Goal: Register for event/course

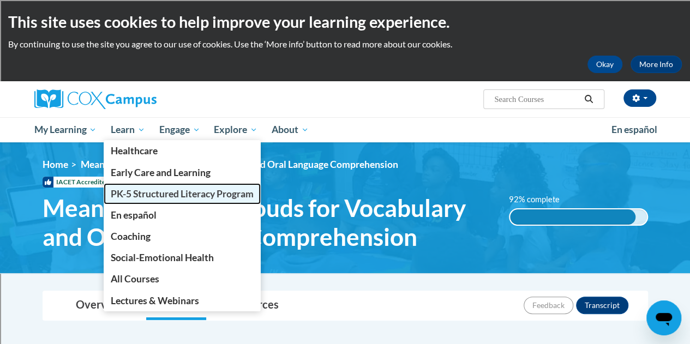
click at [151, 190] on span "PK-5 Structured Literacy Program" at bounding box center [182, 193] width 143 height 11
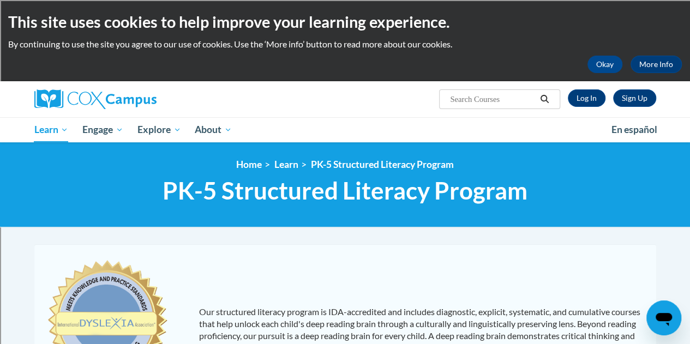
click at [519, 98] on input "Search..." at bounding box center [492, 99] width 87 height 13
type input "response to intervention"
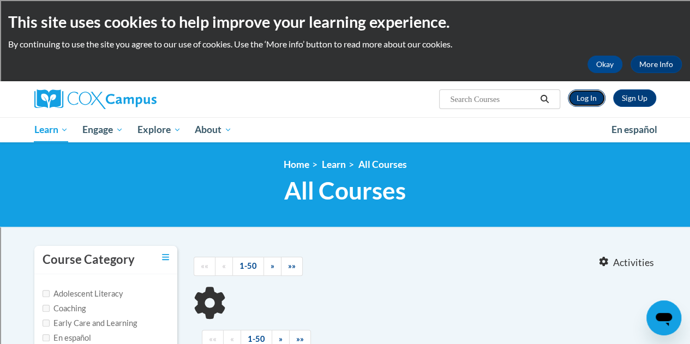
type input "response to intervention"
click at [583, 99] on link "Log In" at bounding box center [587, 97] width 38 height 17
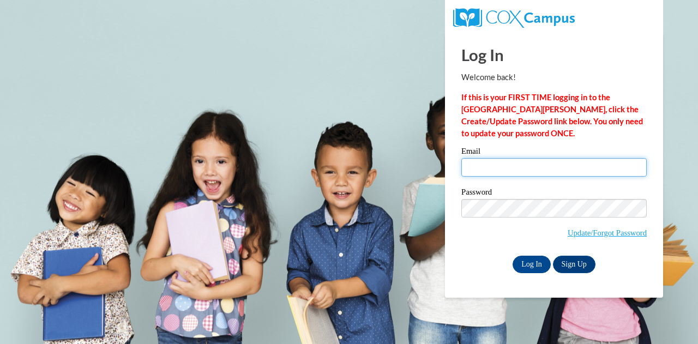
click at [531, 167] on input "Email" at bounding box center [553, 167] width 185 height 19
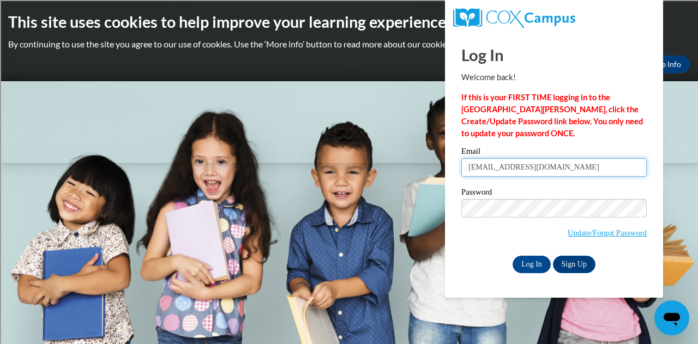
type input "kduhr@horicon.k12.wi.us"
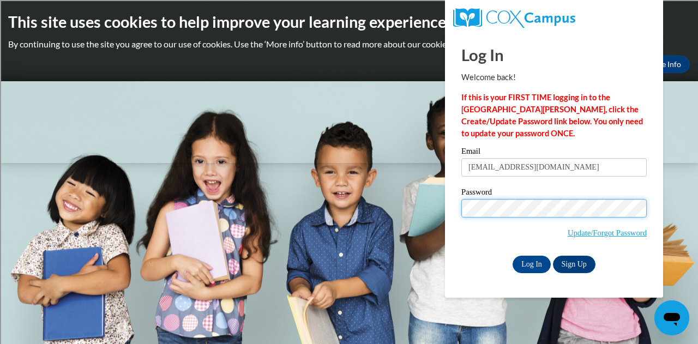
click at [513, 256] on input "Log In" at bounding box center [532, 264] width 38 height 17
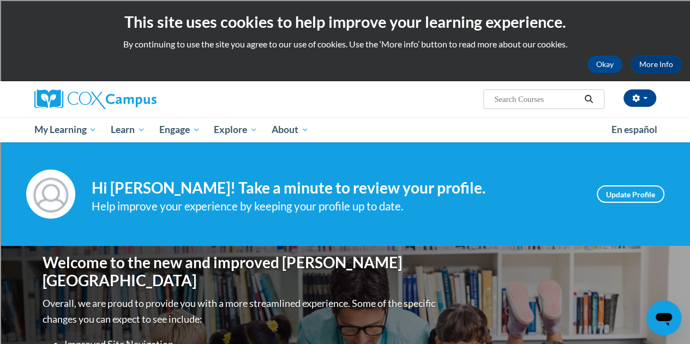
click at [545, 101] on input "Search..." at bounding box center [536, 99] width 87 height 13
type input "response to intervention"
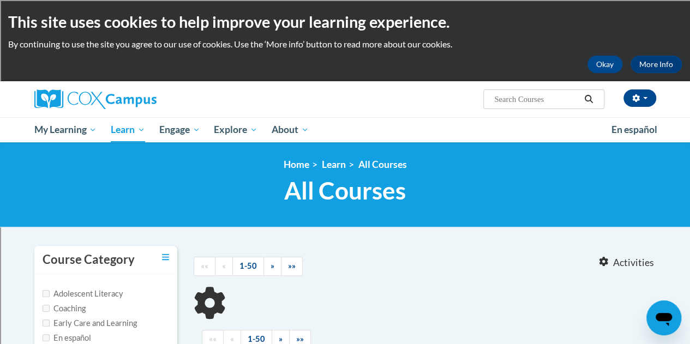
type input "response to intervention"
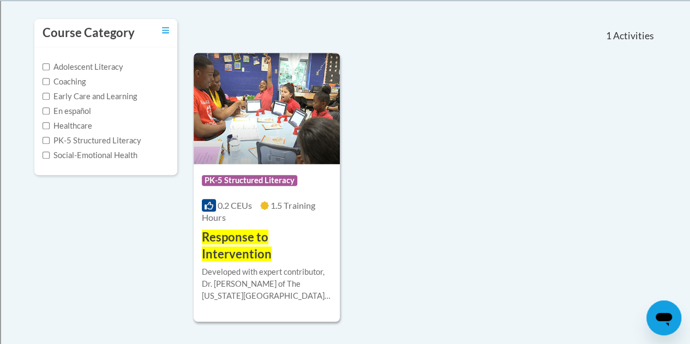
scroll to position [228, 0]
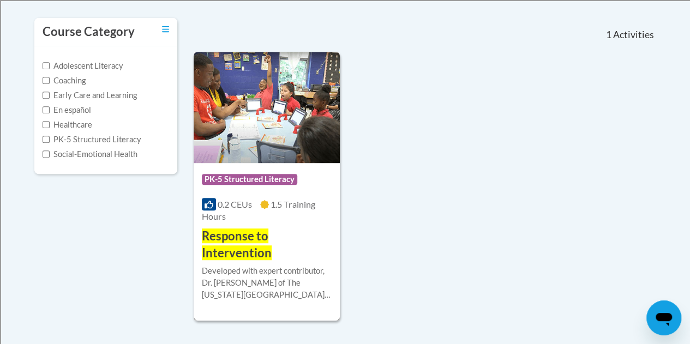
click at [300, 153] on img at bounding box center [267, 107] width 146 height 111
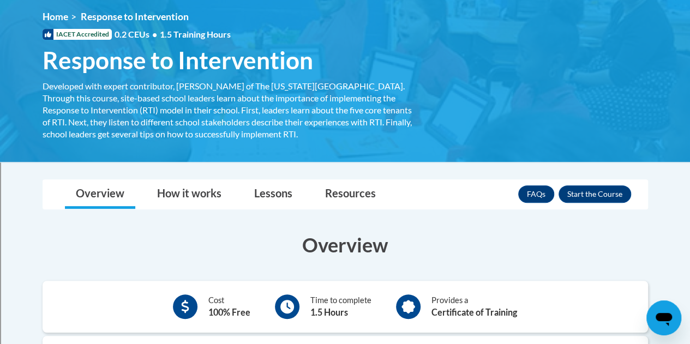
scroll to position [164, 0]
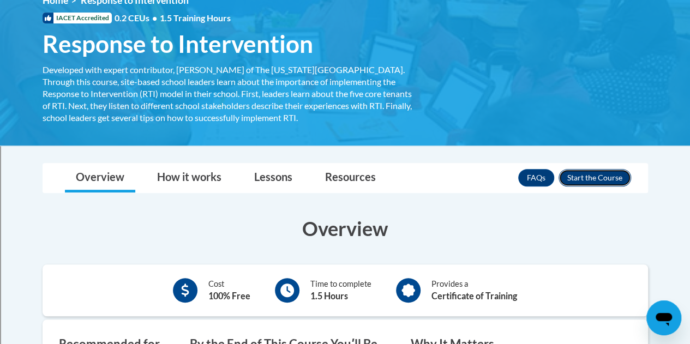
click at [598, 176] on button "Enroll" at bounding box center [595, 177] width 73 height 17
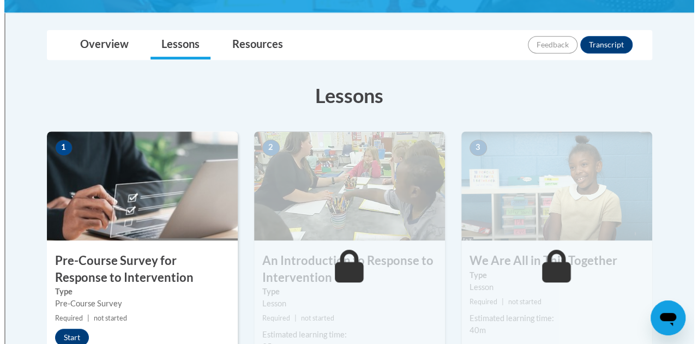
scroll to position [236, 0]
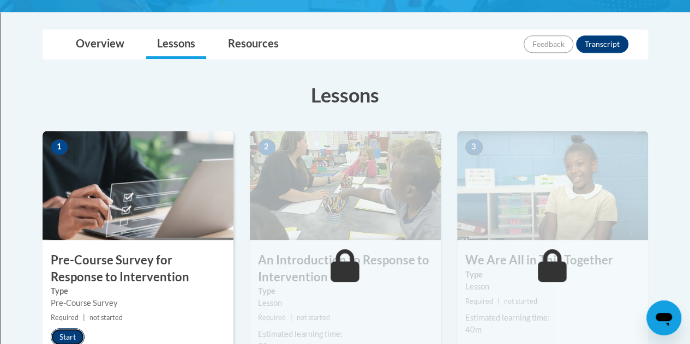
click at [71, 338] on button "Start" at bounding box center [68, 336] width 34 height 17
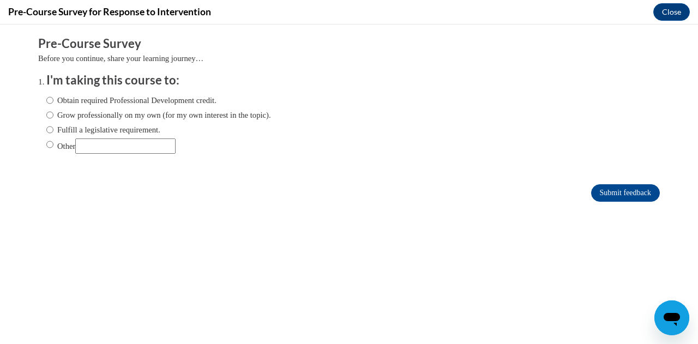
scroll to position [0, 0]
click at [46, 129] on input "Fulfill a legislative requirement." at bounding box center [49, 130] width 7 height 12
radio input "true"
click at [611, 193] on input "Submit feedback" at bounding box center [625, 192] width 69 height 17
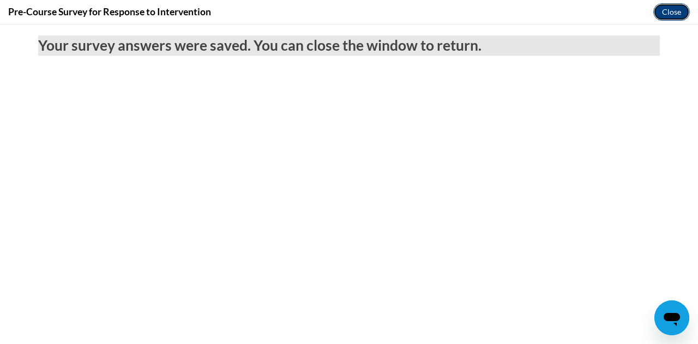
click at [669, 10] on button "Close" at bounding box center [671, 11] width 37 height 17
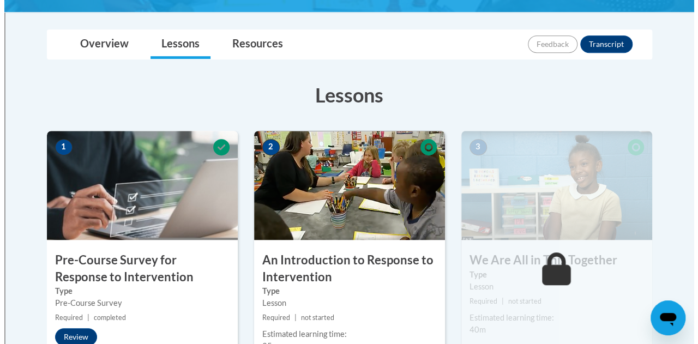
scroll to position [278, 0]
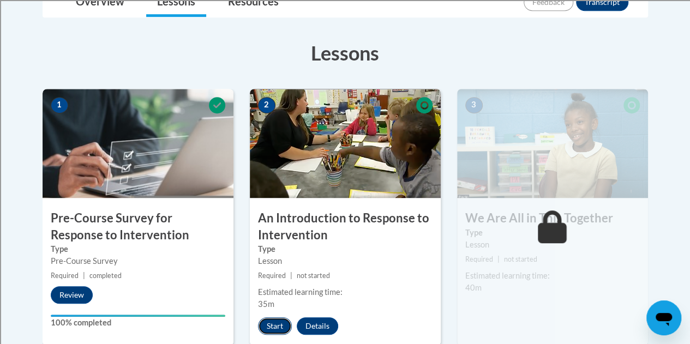
click at [280, 321] on button "Start" at bounding box center [275, 325] width 34 height 17
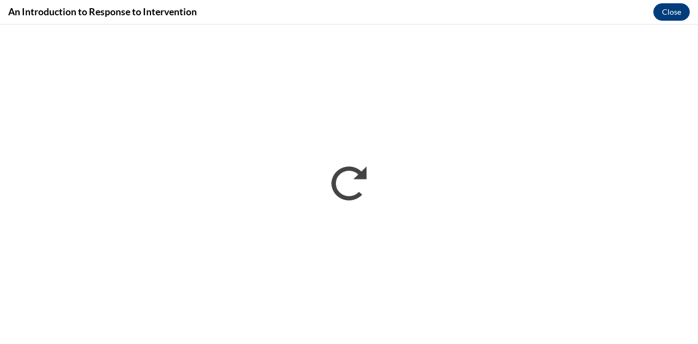
scroll to position [0, 0]
